Goal: Transaction & Acquisition: Purchase product/service

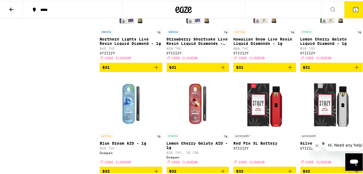
scroll to position [2694, 0]
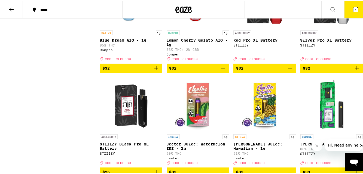
click at [317, 146] on icon "Close message from company" at bounding box center [316, 145] width 4 height 4
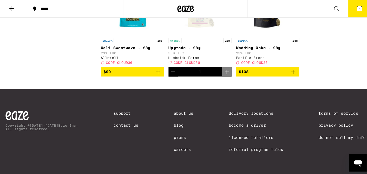
scroll to position [4001, 0]
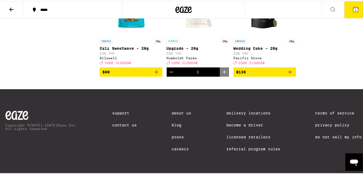
click at [355, 9] on button "1" at bounding box center [355, 8] width 23 height 17
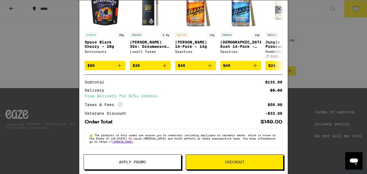
scroll to position [66, 0]
click at [141, 160] on span "Apply Promo" at bounding box center [132, 162] width 27 height 4
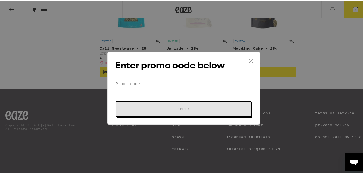
click at [135, 83] on input "Promo Code" at bounding box center [183, 83] width 137 height 8
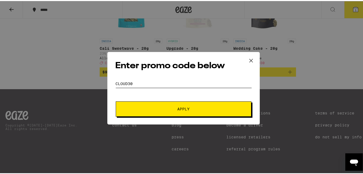
type input "cloud30"
click at [116, 100] on button "Apply" at bounding box center [184, 107] width 136 height 15
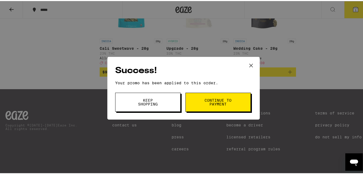
click at [134, 99] on span "Keep Shopping" at bounding box center [148, 101] width 28 height 8
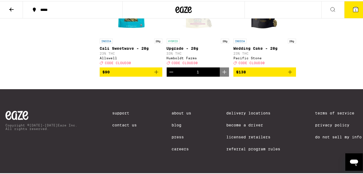
click at [355, 10] on span "1" at bounding box center [356, 8] width 2 height 3
